Goal: Task Accomplishment & Management: Use online tool/utility

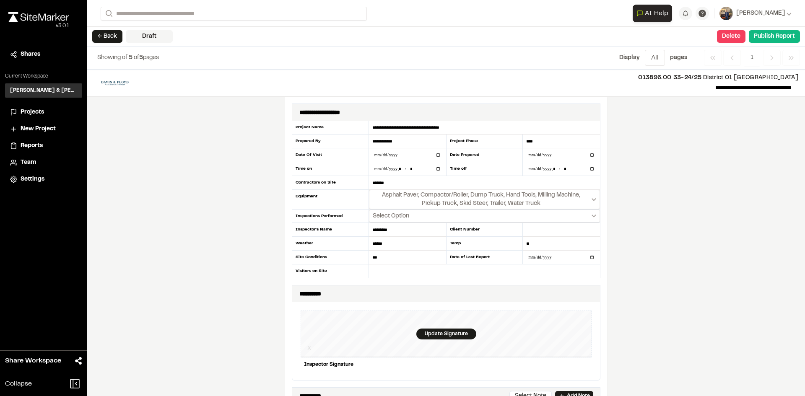
scroll to position [294, 0]
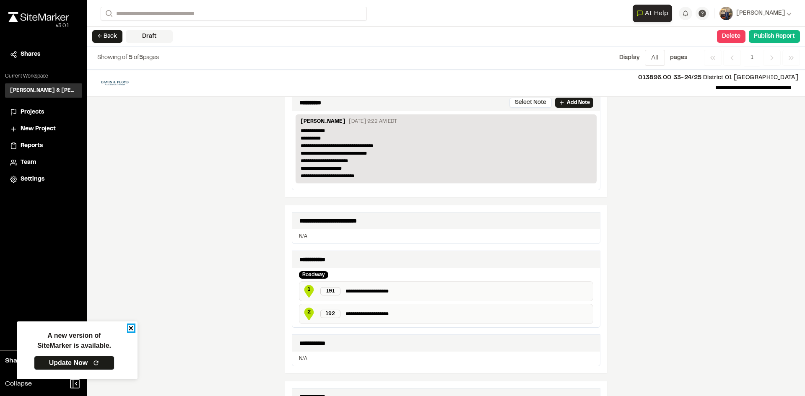
click at [131, 327] on icon "close" at bounding box center [131, 328] width 6 height 7
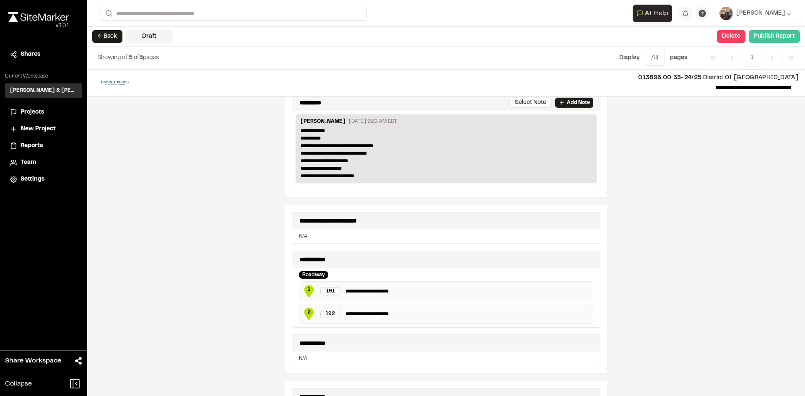
click at [774, 36] on button "Publish Report" at bounding box center [774, 36] width 51 height 13
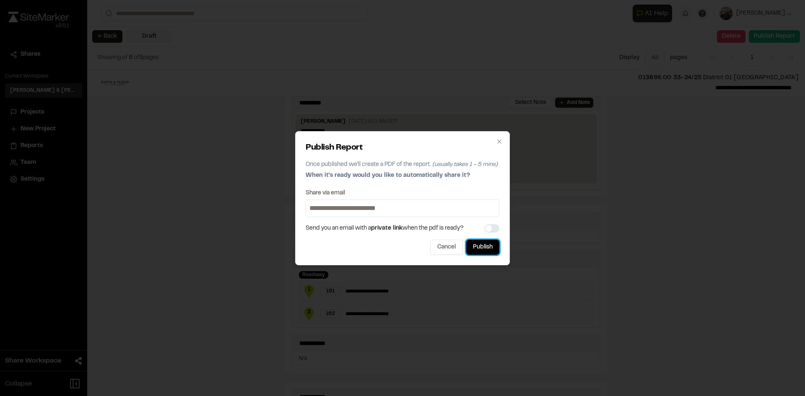
click at [491, 247] on button "Publish" at bounding box center [482, 247] width 33 height 15
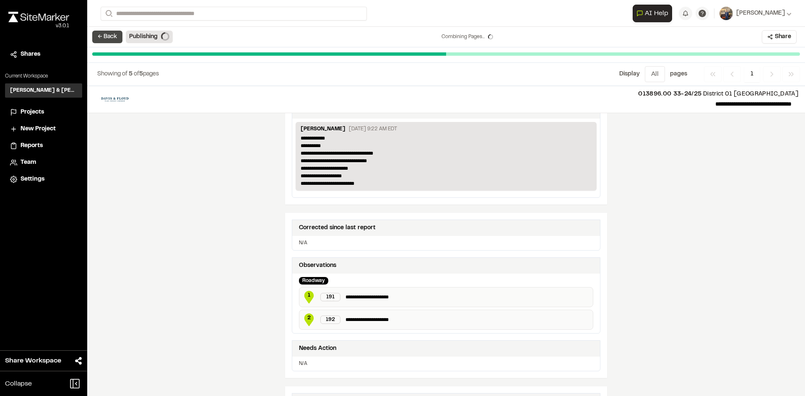
click at [105, 36] on button "← Back" at bounding box center [107, 37] width 30 height 13
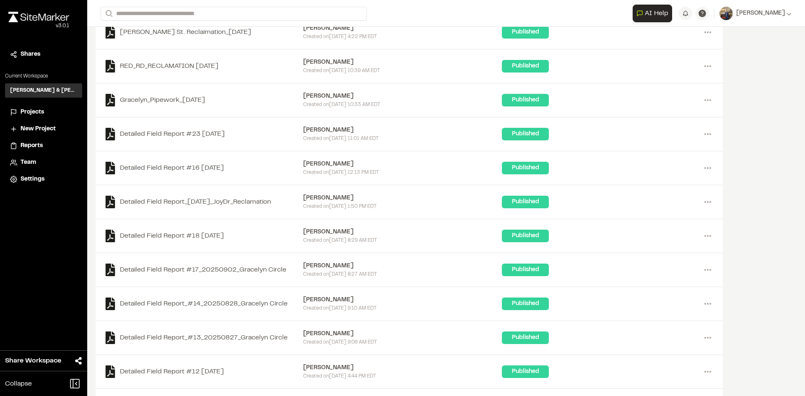
scroll to position [601, 0]
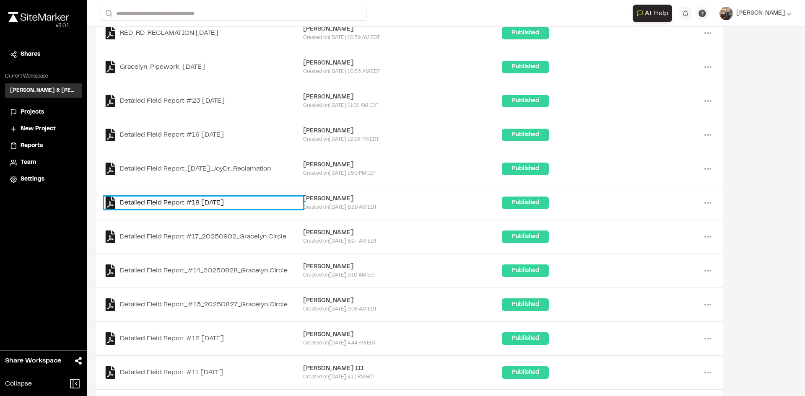
click at [224, 200] on link "Detailed Field Report #18 [DATE]" at bounding box center [203, 203] width 199 height 13
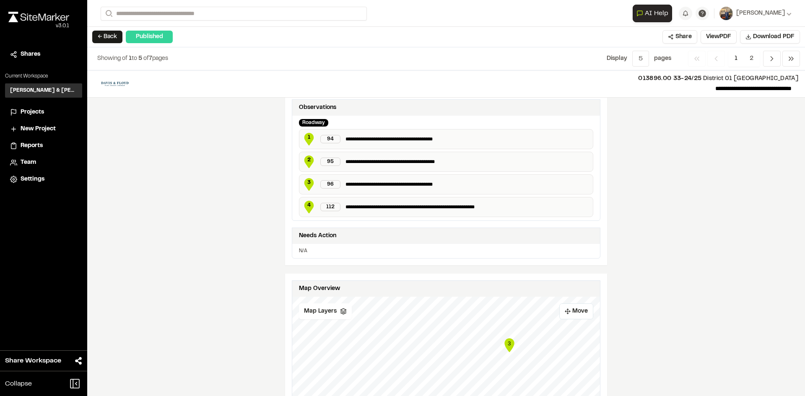
scroll to position [377, 0]
